Goal: Find specific page/section: Find specific page/section

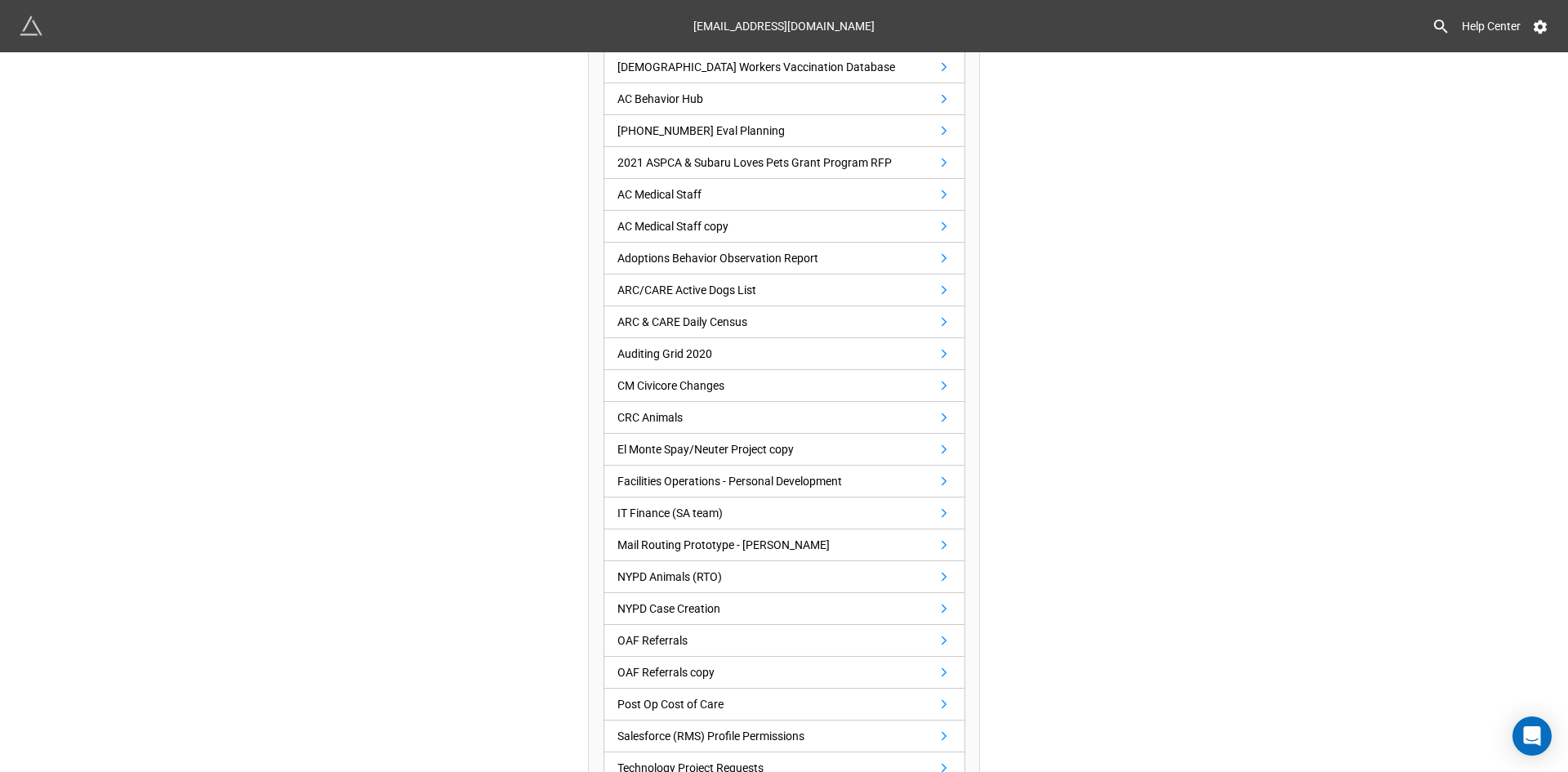
scroll to position [654, 0]
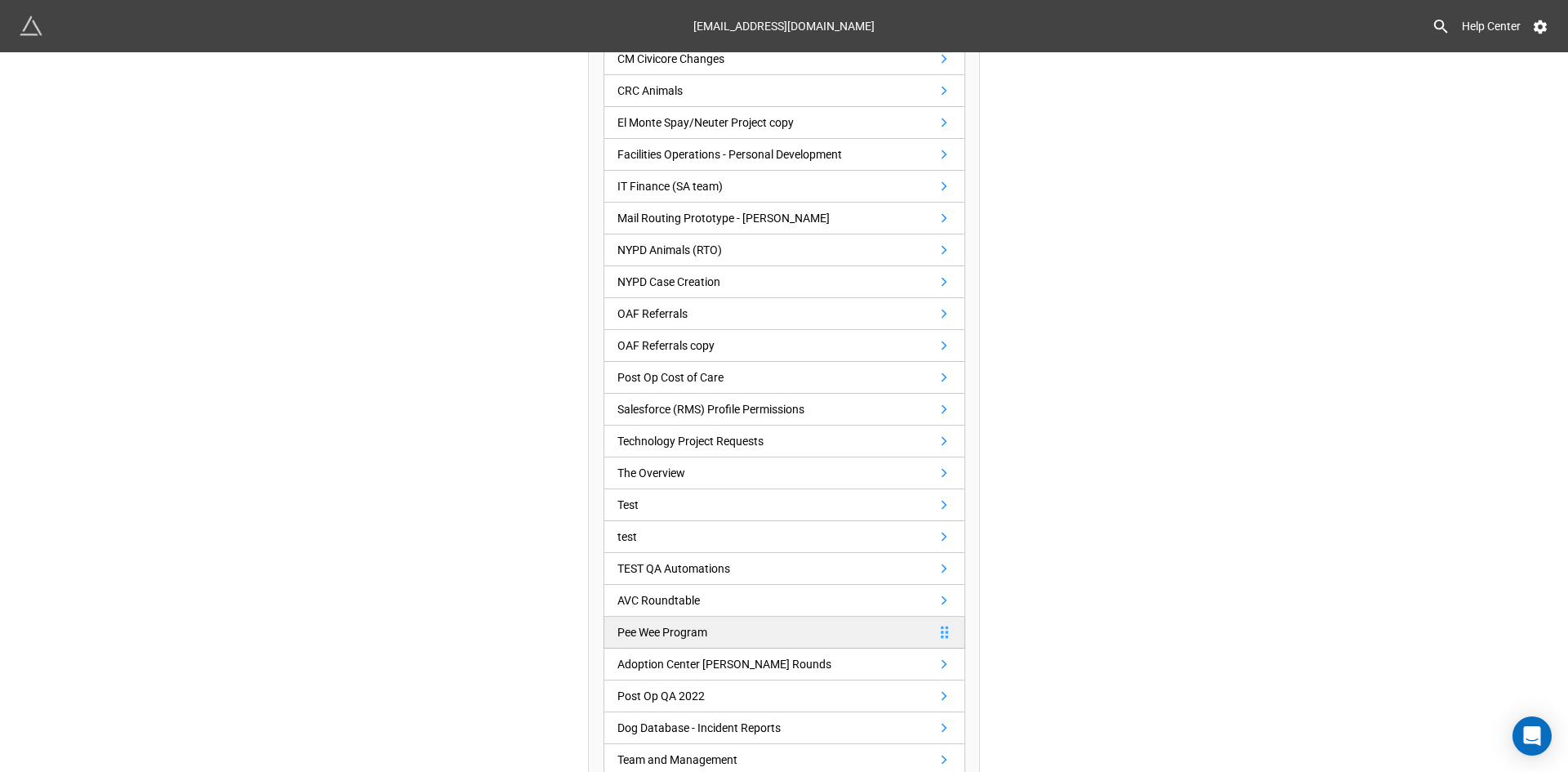
click at [645, 633] on div "Pee Wee Program" at bounding box center [662, 632] width 89 height 18
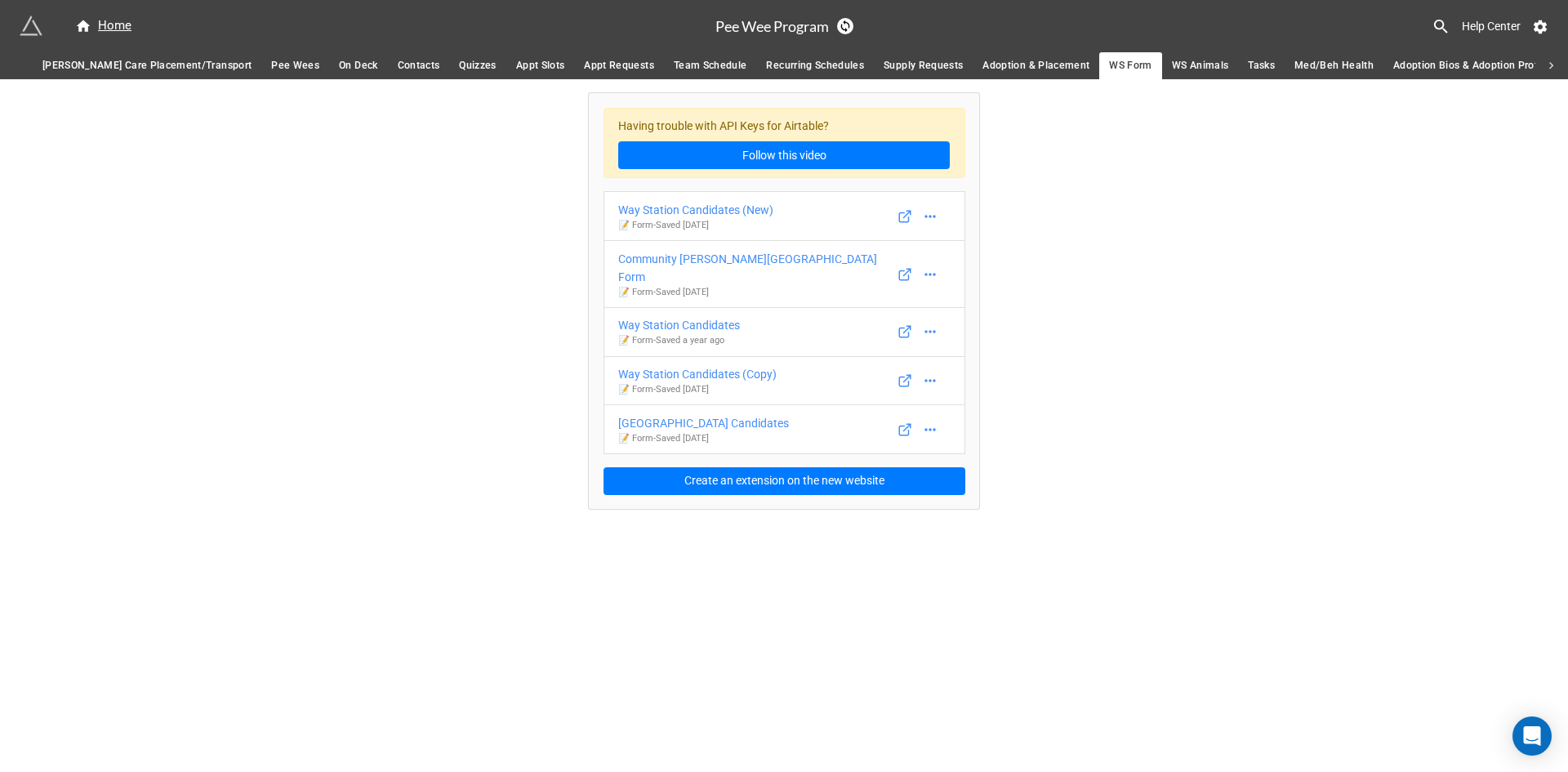
click at [271, 59] on span "Pee Wees" at bounding box center [295, 65] width 48 height 17
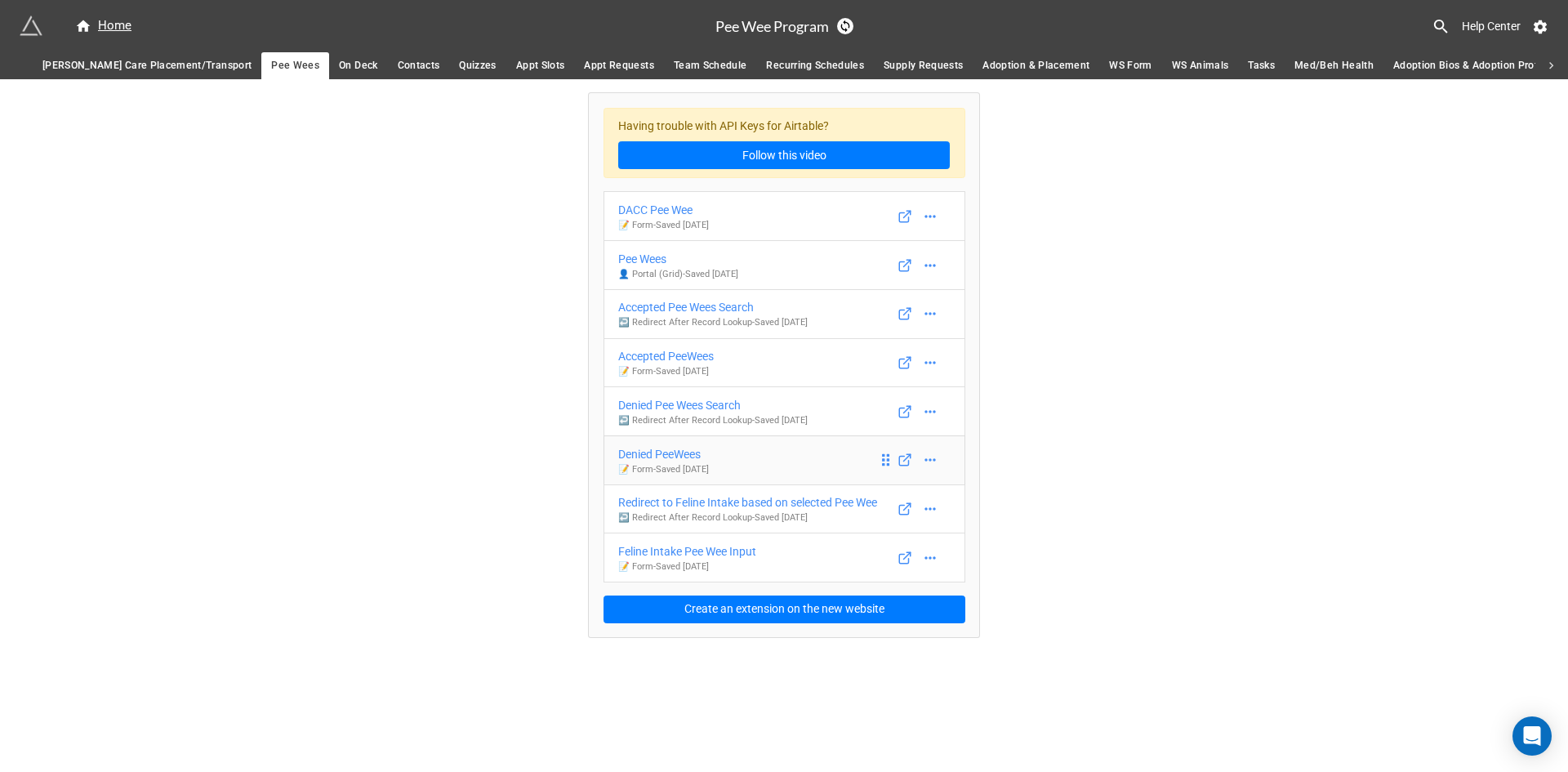
click at [689, 454] on div "Denied PeeWees" at bounding box center [663, 454] width 90 height 18
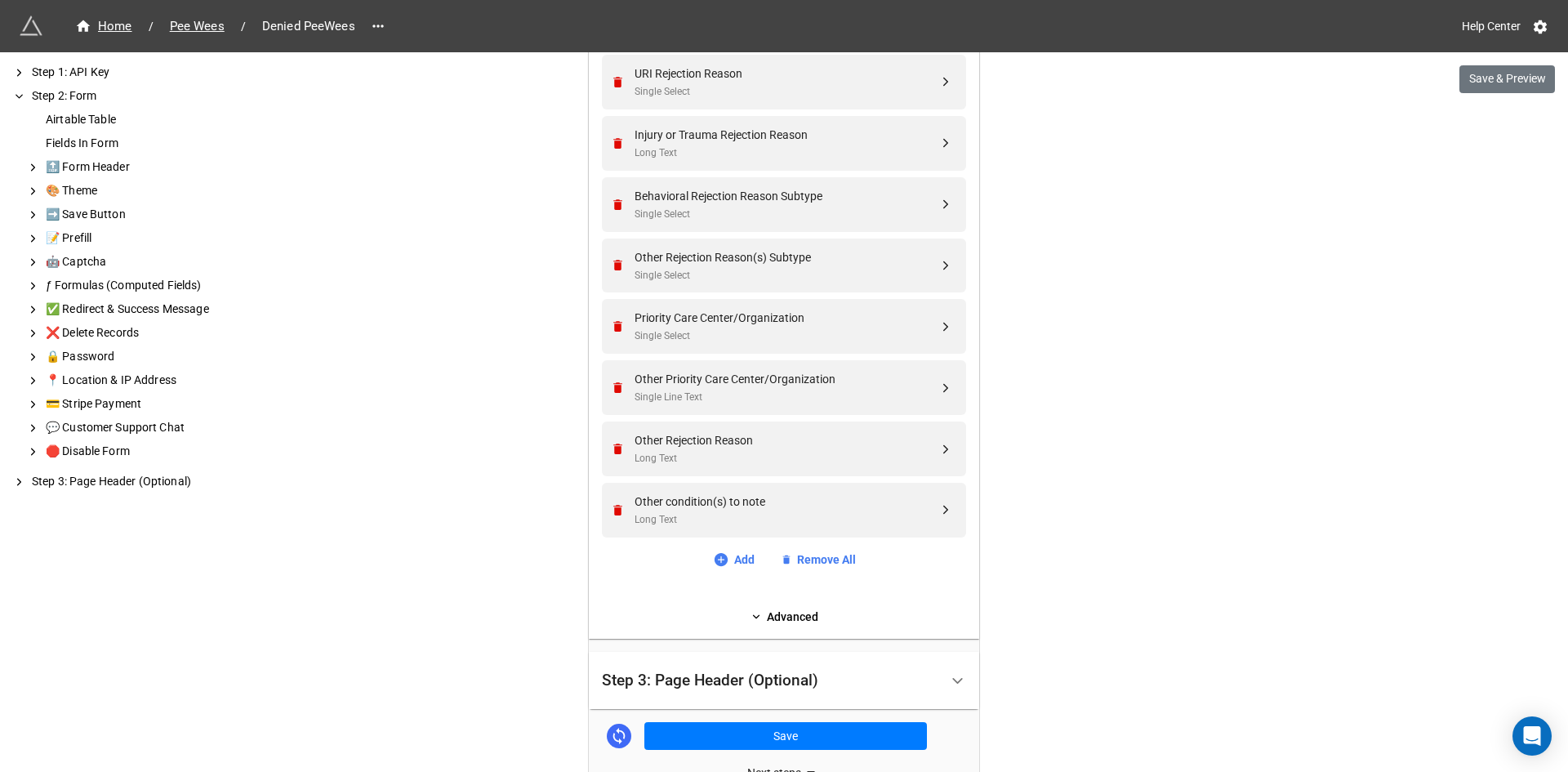
scroll to position [1641, 0]
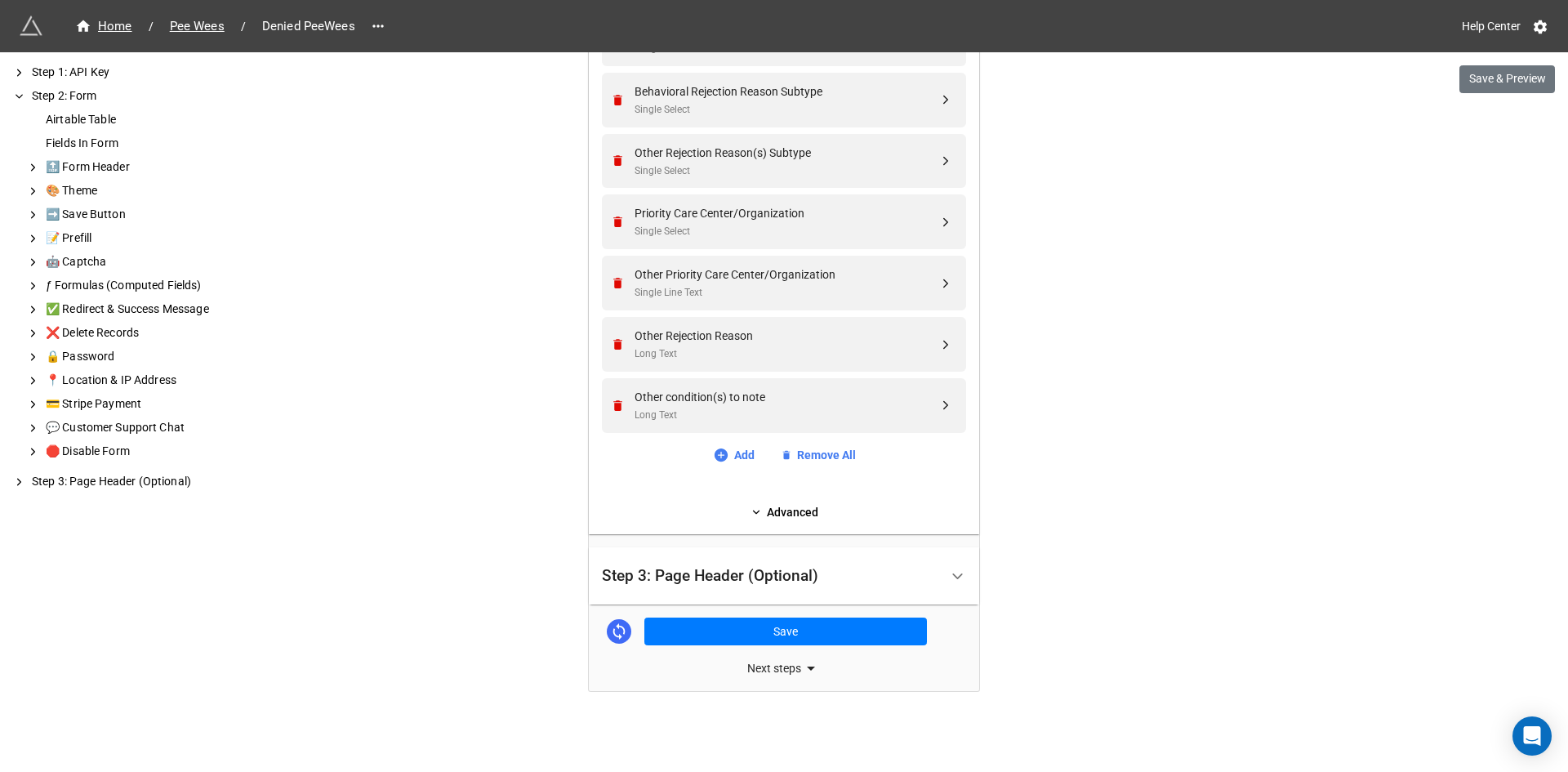
click at [773, 674] on div "Next steps" at bounding box center [784, 668] width 391 height 20
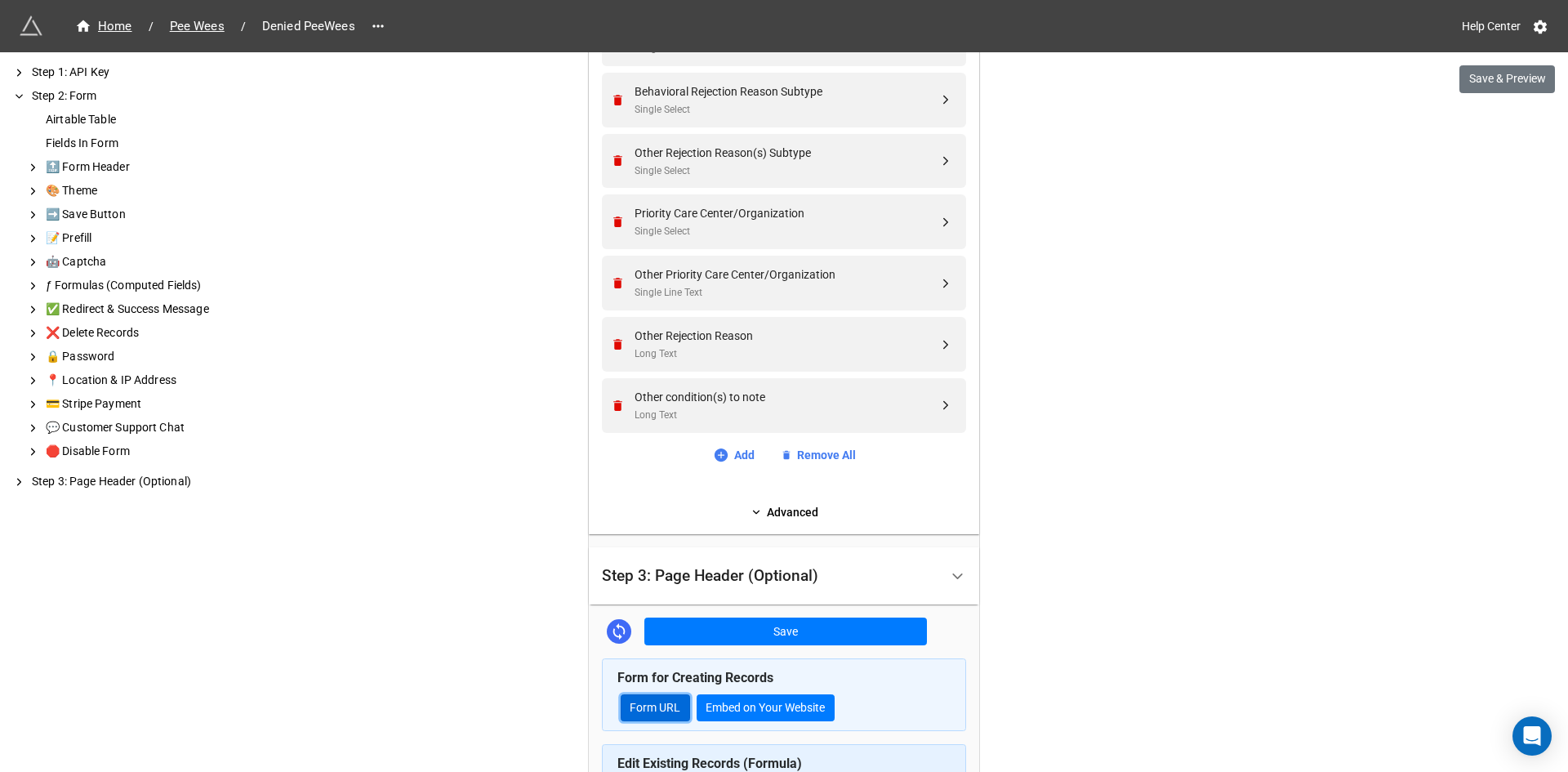
click at [651, 702] on link "Form URL" at bounding box center [656, 708] width 70 height 28
